Goal: Transaction & Acquisition: Purchase product/service

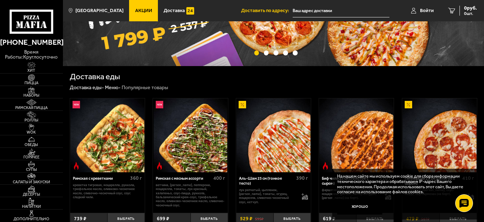
scroll to position [107, 0]
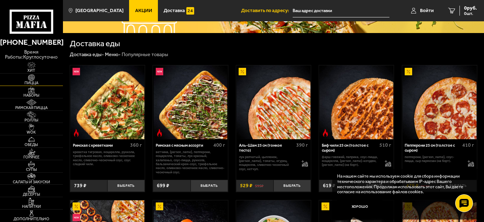
click at [35, 80] on img at bounding box center [31, 77] width 19 height 7
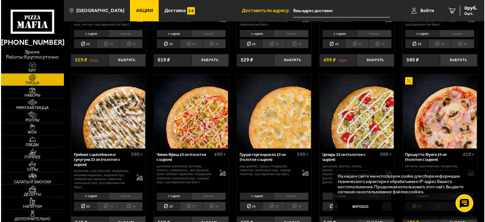
scroll to position [142, 0]
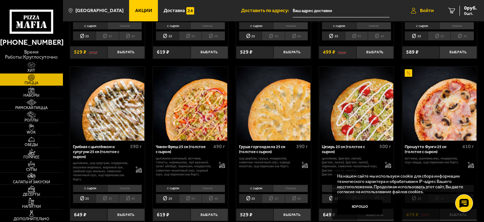
click at [425, 8] on span "Войти" at bounding box center [427, 10] width 14 height 5
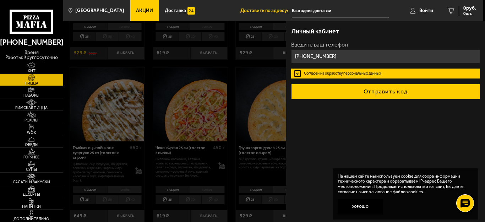
type input "[PHONE_NUMBER]"
click at [391, 97] on button "Отправить код" at bounding box center [385, 92] width 189 height 16
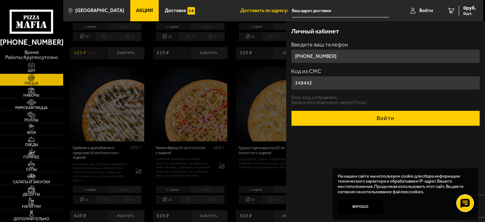
type input "348442"
click at [385, 117] on button "Войти" at bounding box center [385, 119] width 189 height 16
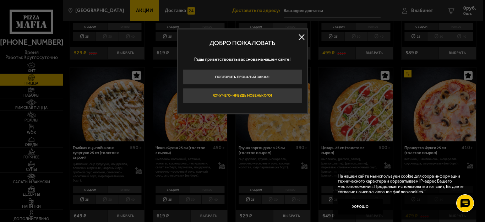
click at [254, 93] on button "Хочу чего-нибудь новенького!" at bounding box center [242, 95] width 119 height 15
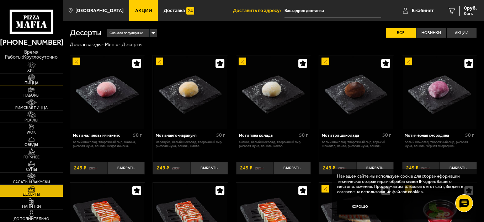
click at [32, 82] on span "Пицца" at bounding box center [31, 83] width 63 height 4
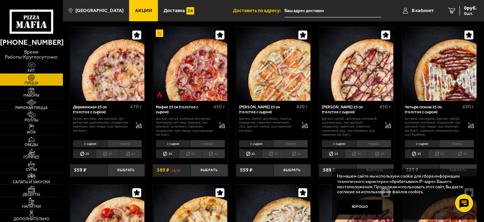
scroll to position [498, 0]
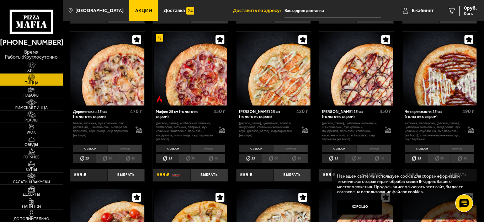
click at [191, 161] on li "30" at bounding box center [190, 158] width 23 height 9
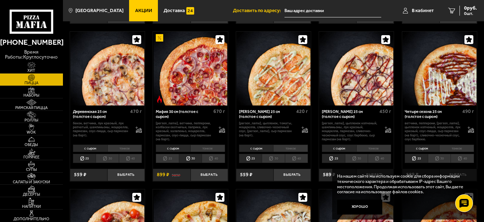
click at [209, 151] on li "тонкое" at bounding box center [207, 148] width 35 height 7
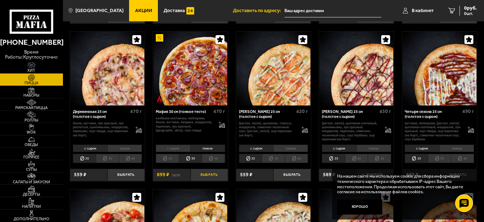
click at [207, 177] on button "Выбрать" at bounding box center [208, 175] width 37 height 12
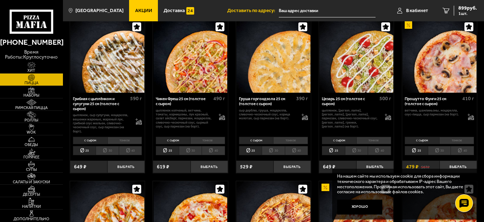
scroll to position [178, 0]
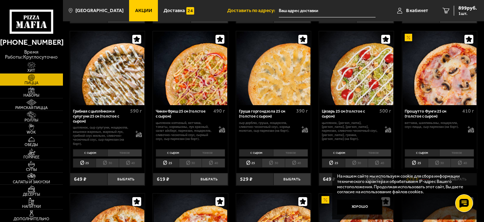
click at [104, 163] on li "30" at bounding box center [107, 162] width 23 height 9
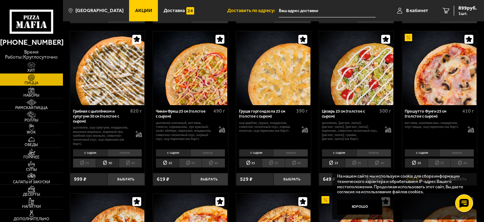
click at [124, 152] on li "тонкое" at bounding box center [124, 152] width 35 height 7
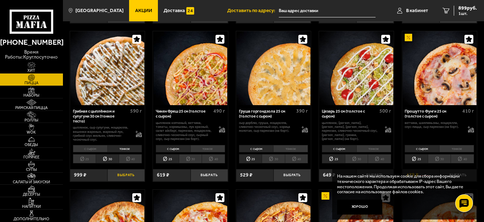
click at [127, 176] on button "Выбрать" at bounding box center [125, 175] width 37 height 12
click at [442, 10] on icon "2" at bounding box center [442, 11] width 7 height 6
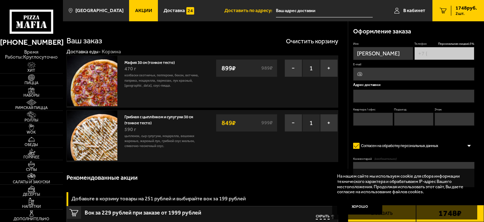
type input "[PHONE_NUMBER]"
type input "[STREET_ADDRESS]"
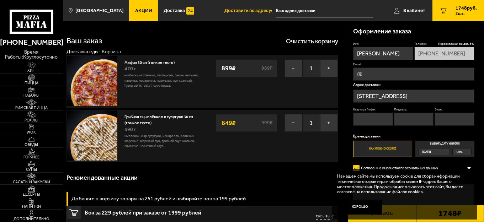
click at [375, 71] on input "E-mail" at bounding box center [413, 74] width 121 height 13
type input "[EMAIL_ADDRESS][DOMAIN_NAME]"
type input "2"
click at [367, 118] on input "Квартира / офис" at bounding box center [373, 119] width 40 height 13
type input "148"
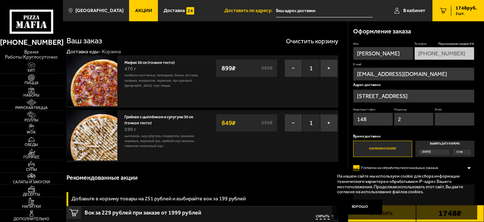
click at [443, 117] on input "Этаж" at bounding box center [454, 119] width 40 height 13
type input "8"
click at [392, 150] on label "Как можно скорее" at bounding box center [382, 149] width 59 height 16
click at [0, 0] on input "Как можно скорее" at bounding box center [0, 0] width 0 height 0
click at [359, 207] on button "Хорошо" at bounding box center [359, 207] width 45 height 15
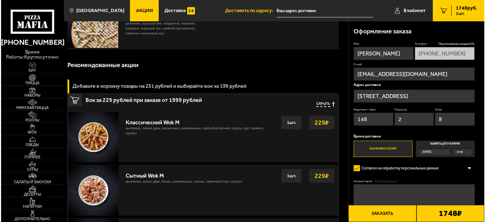
scroll to position [142, 0]
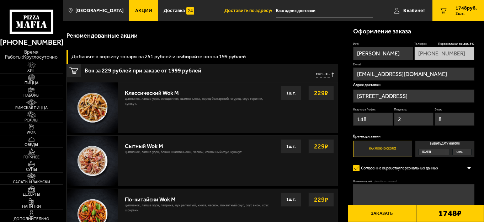
click at [381, 214] on button "Заказать" at bounding box center [382, 213] width 68 height 17
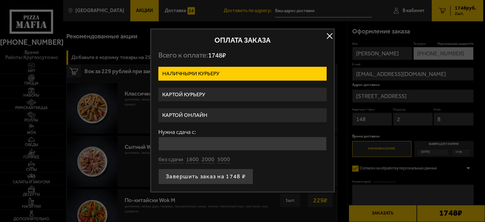
click at [201, 94] on label "Картой курьеру" at bounding box center [242, 95] width 168 height 14
click at [0, 0] on input "Картой курьеру" at bounding box center [0, 0] width 0 height 0
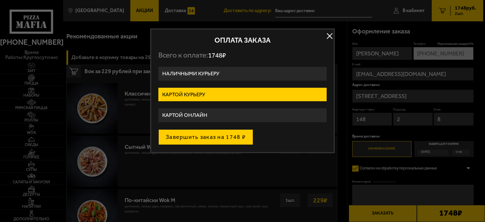
click at [212, 136] on button "Завершить заказ на 1748 ₽" at bounding box center [205, 137] width 95 height 16
